Goal: Task Accomplishment & Management: Use online tool/utility

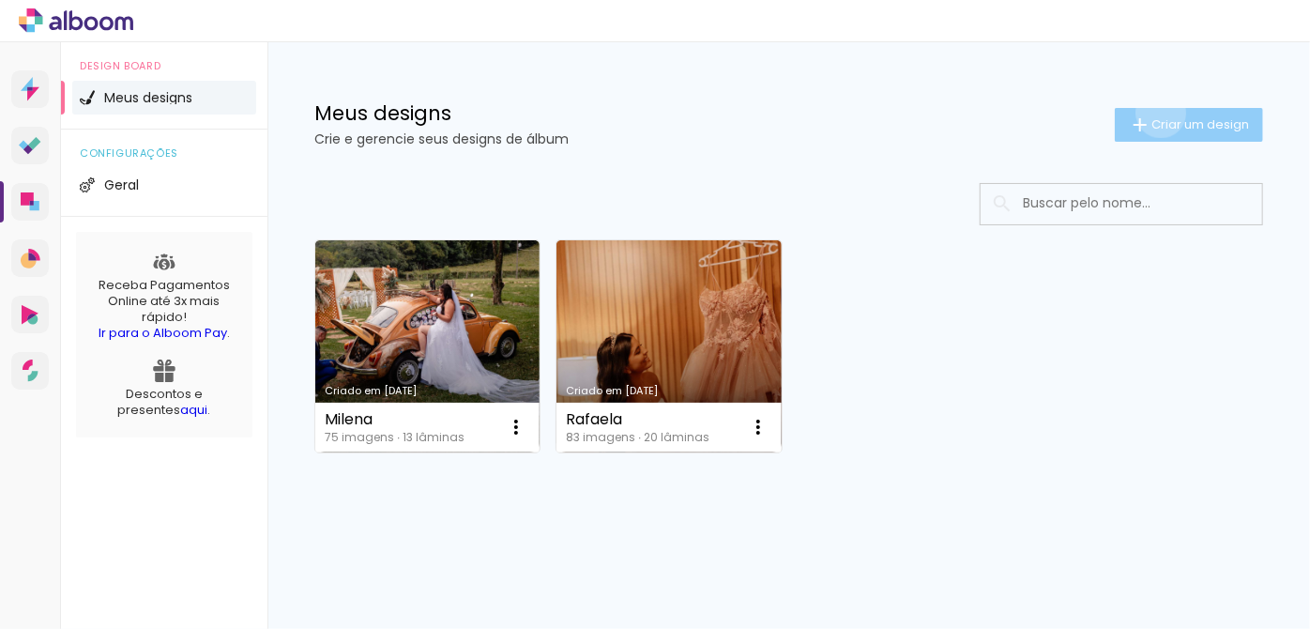
click at [1158, 113] on paper-button "Criar um design" at bounding box center [1189, 125] width 148 height 34
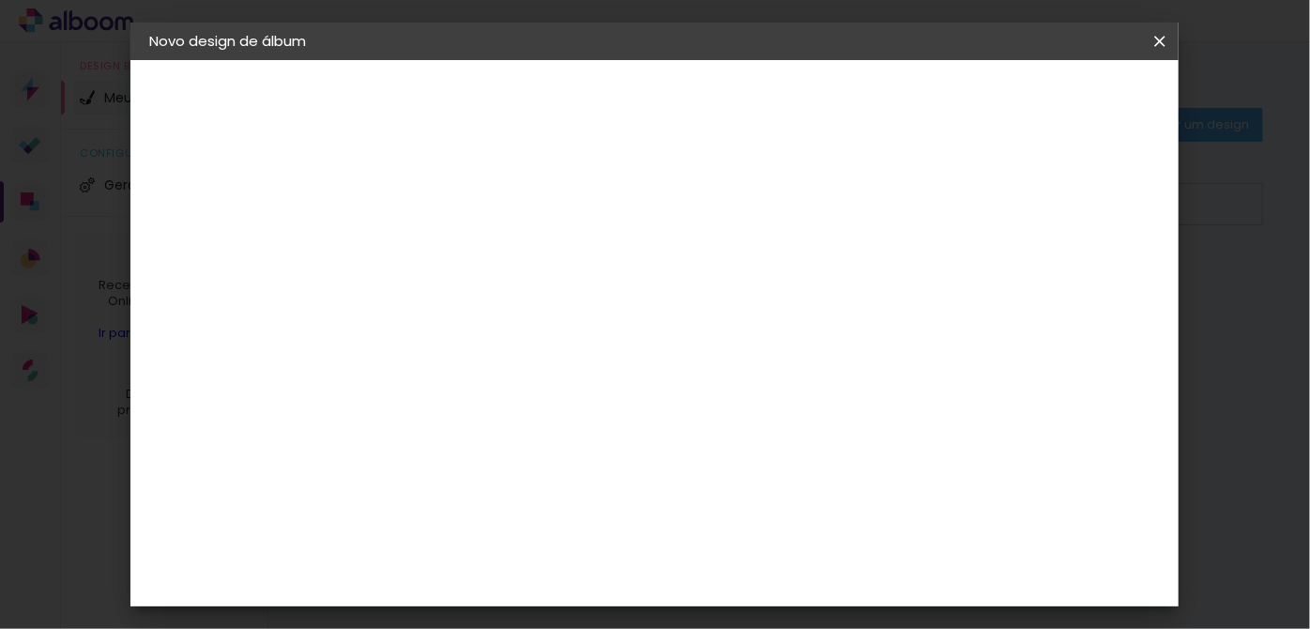
click at [456, 246] on input at bounding box center [456, 251] width 0 height 29
type input "[PERSON_NAME]"
type paper-input "[PERSON_NAME]"
click at [0, 0] on slot "Avançar" at bounding box center [0, 0] width 0 height 0
click at [560, 360] on input at bounding box center [504, 356] width 190 height 23
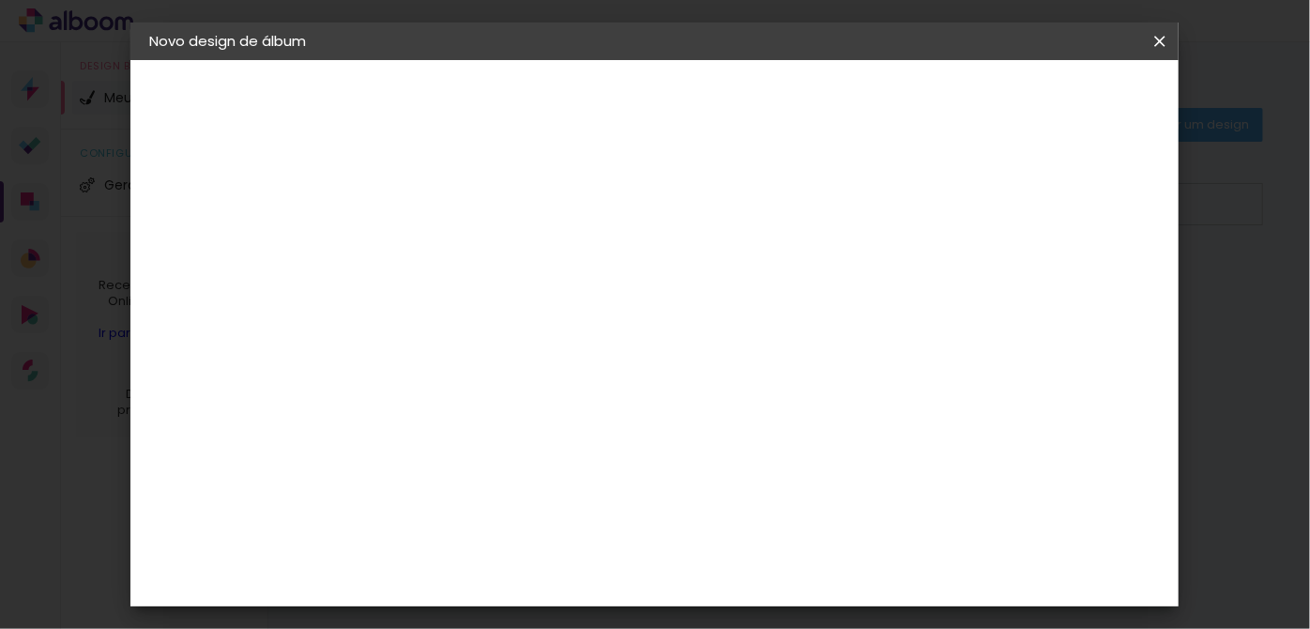
type input "f"
type input "Foto"
type paper-input "Foto"
click at [523, 552] on paper-item "Grupo Foto Sul" at bounding box center [484, 565] width 165 height 64
click at [0, 0] on slot "Avançar" at bounding box center [0, 0] width 0 height 0
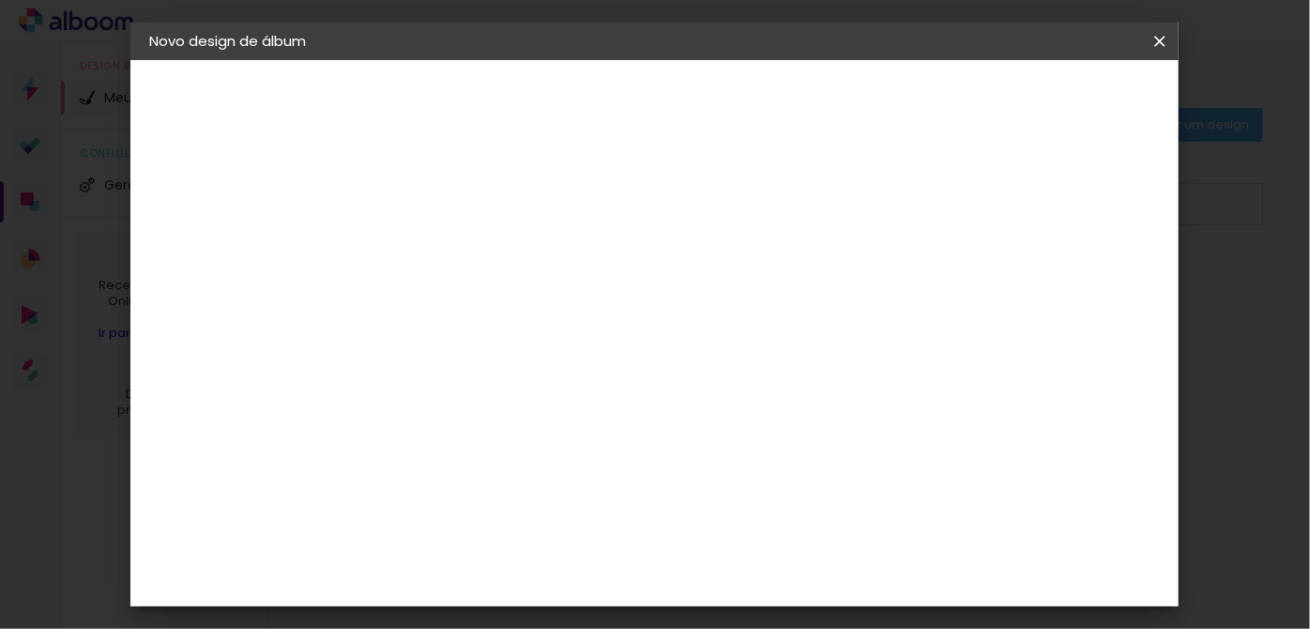
scroll to position [255, 0]
click at [0, 0] on slot "Avançar" at bounding box center [0, 0] width 0 height 0
click at [875, 218] on div "mm Mostrar sangria" at bounding box center [638, 203] width 473 height 42
click at [0, 0] on slot "Mostrar sangria" at bounding box center [0, 0] width 0 height 0
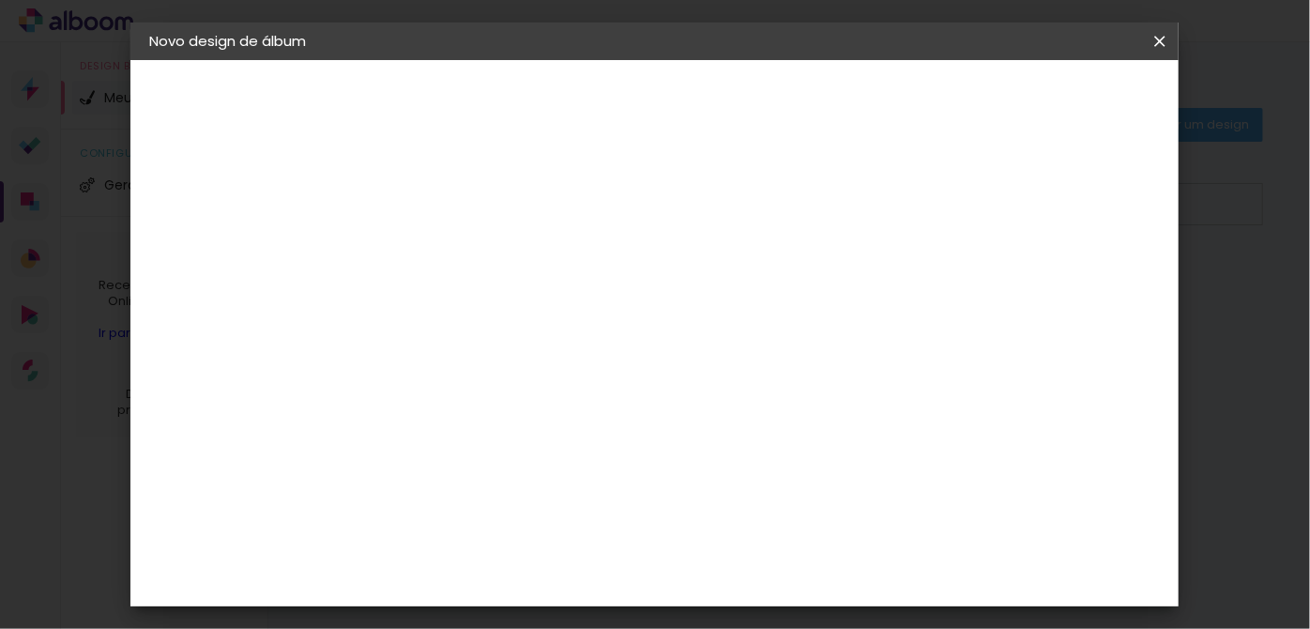
type paper-checkbox "on"
click at [857, 107] on span "Iniciar design" at bounding box center [823, 106] width 67 height 26
